Goal: Transaction & Acquisition: Obtain resource

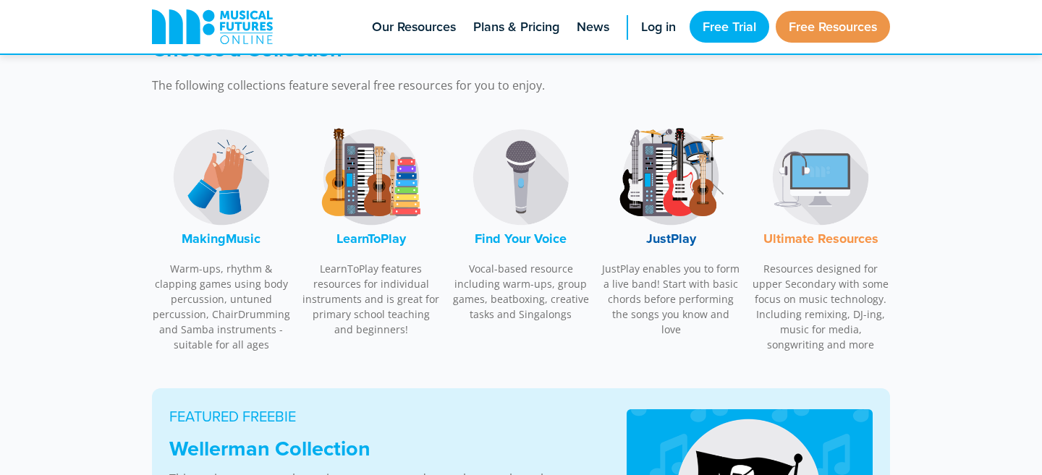
scroll to position [454, 0]
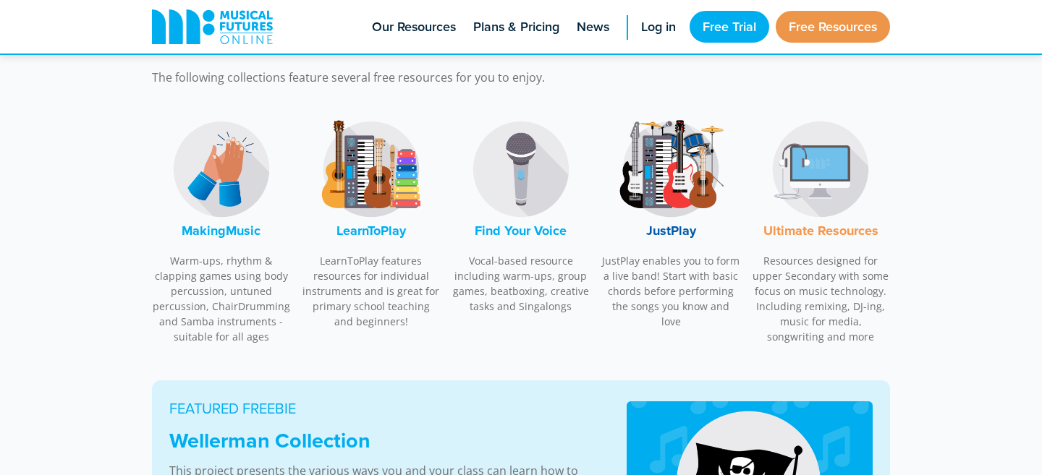
click at [227, 227] on font "MakingMusic" at bounding box center [221, 230] width 79 height 19
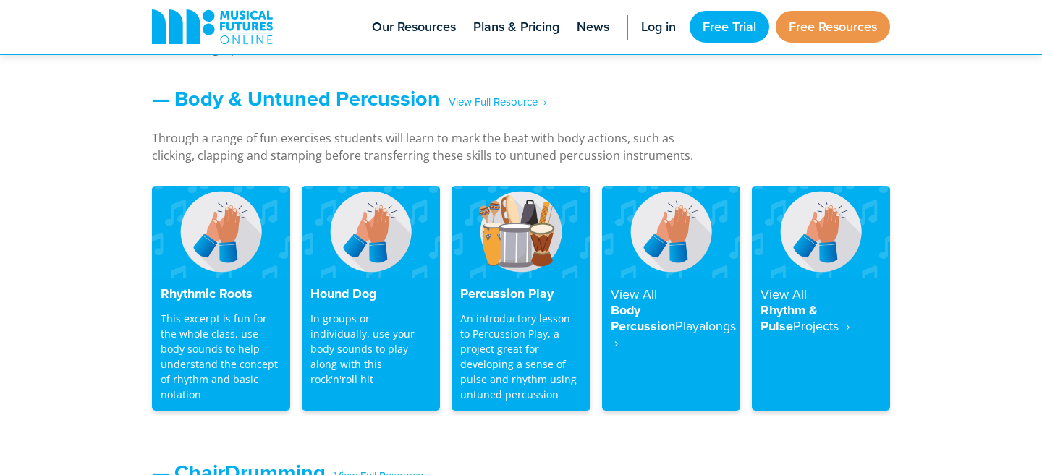
scroll to position [1222, 0]
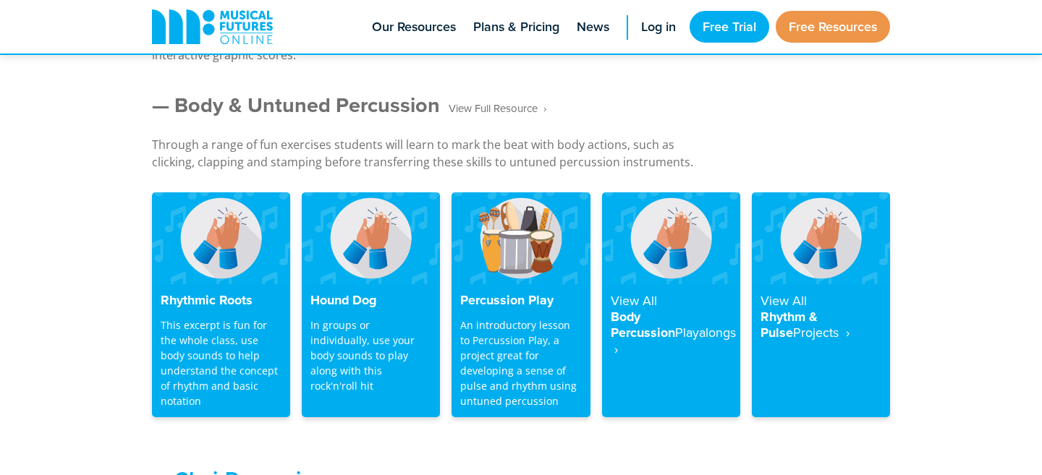
click at [512, 103] on span "‎ ‎ ‎ View Full Resource‎‏‏‎ ‎ ›" at bounding box center [493, 108] width 106 height 25
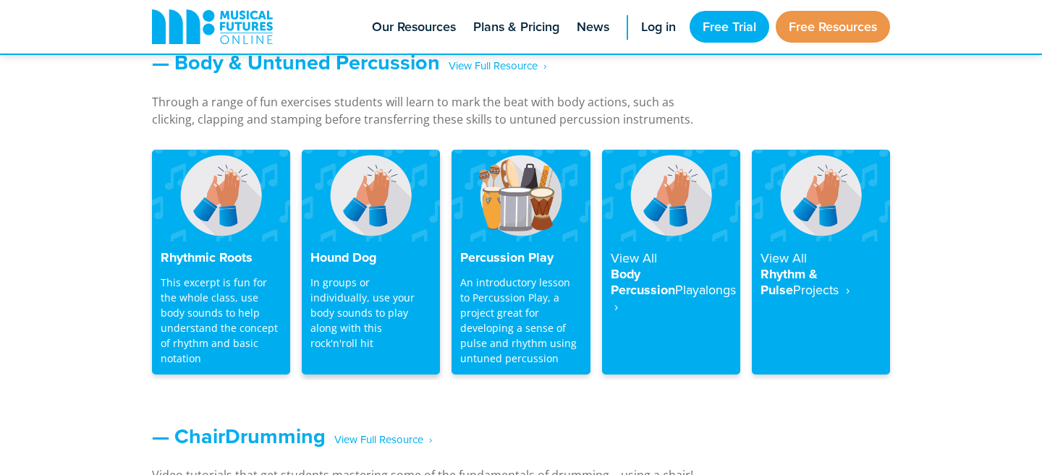
scroll to position [1258, 0]
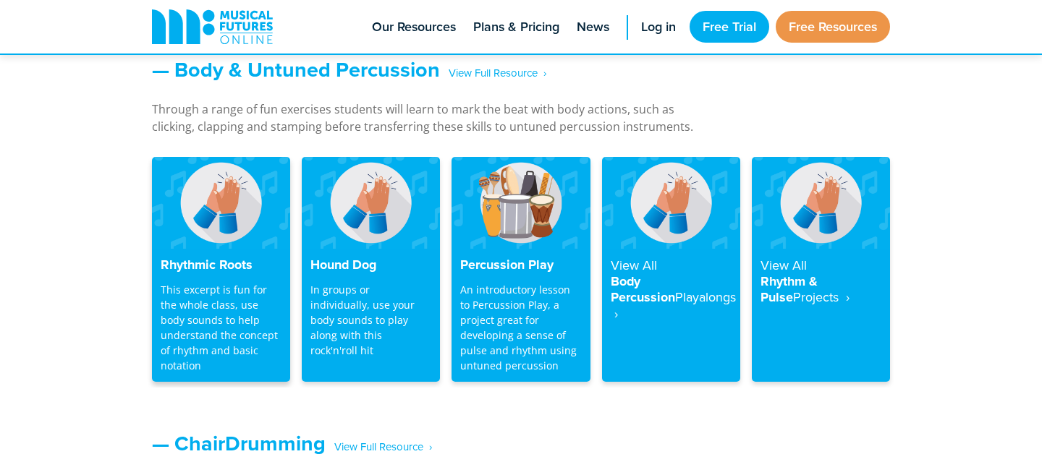
click at [208, 266] on h4 "Rhythmic Roots" at bounding box center [221, 266] width 121 height 16
